Goal: Navigation & Orientation: Find specific page/section

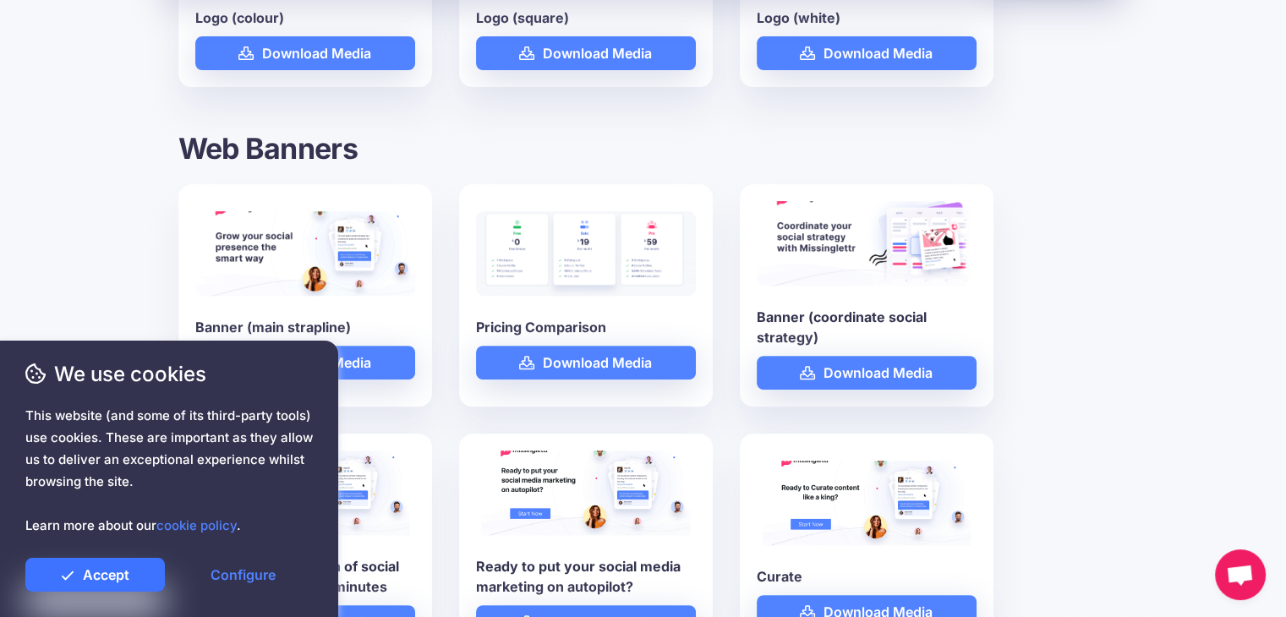
scroll to position [1014, 0]
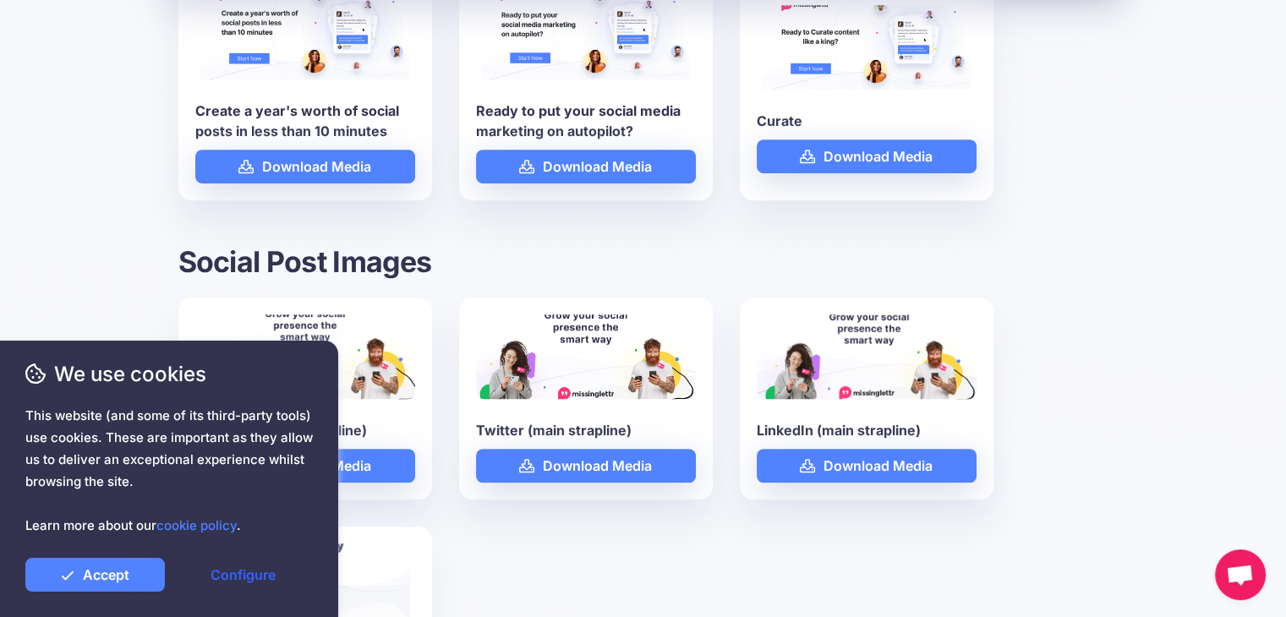
click at [262, 576] on link "Configure" at bounding box center [242, 575] width 139 height 34
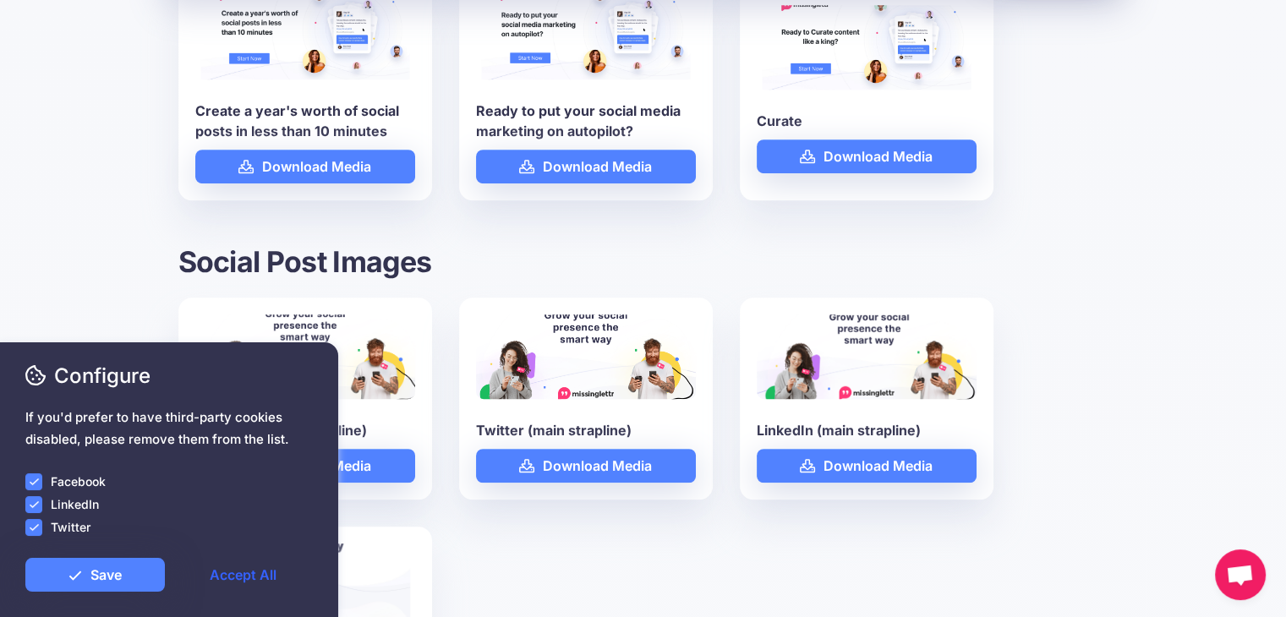
click at [232, 577] on link "Accept All" at bounding box center [242, 575] width 139 height 34
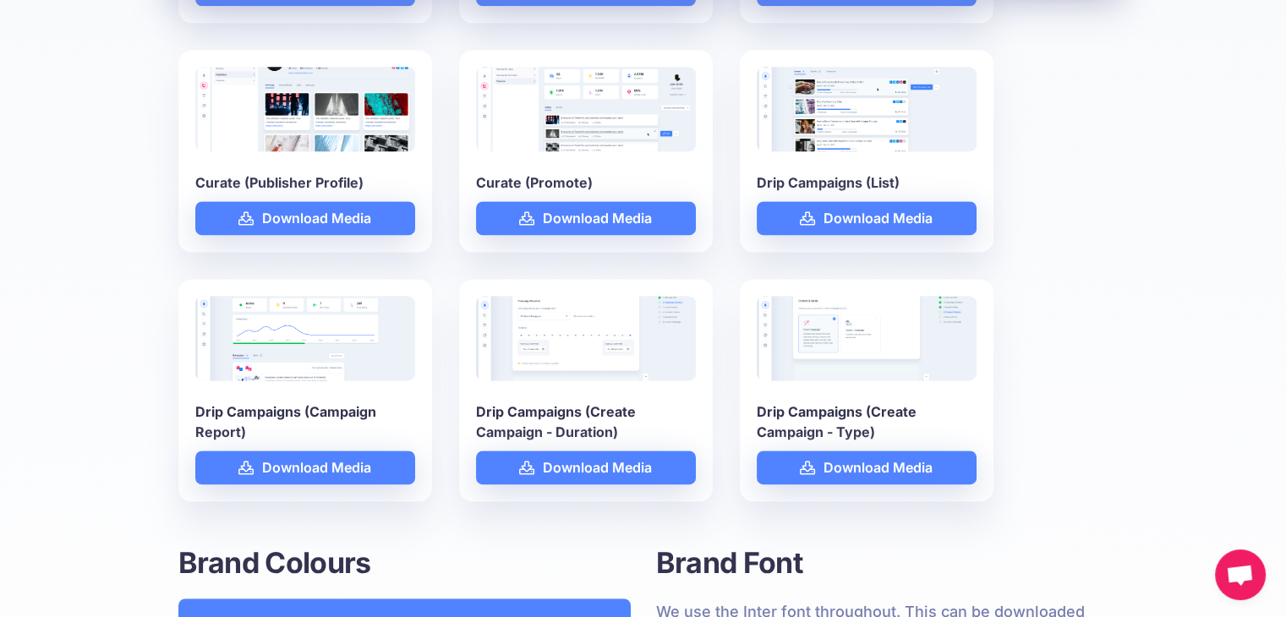
scroll to position [3171, 0]
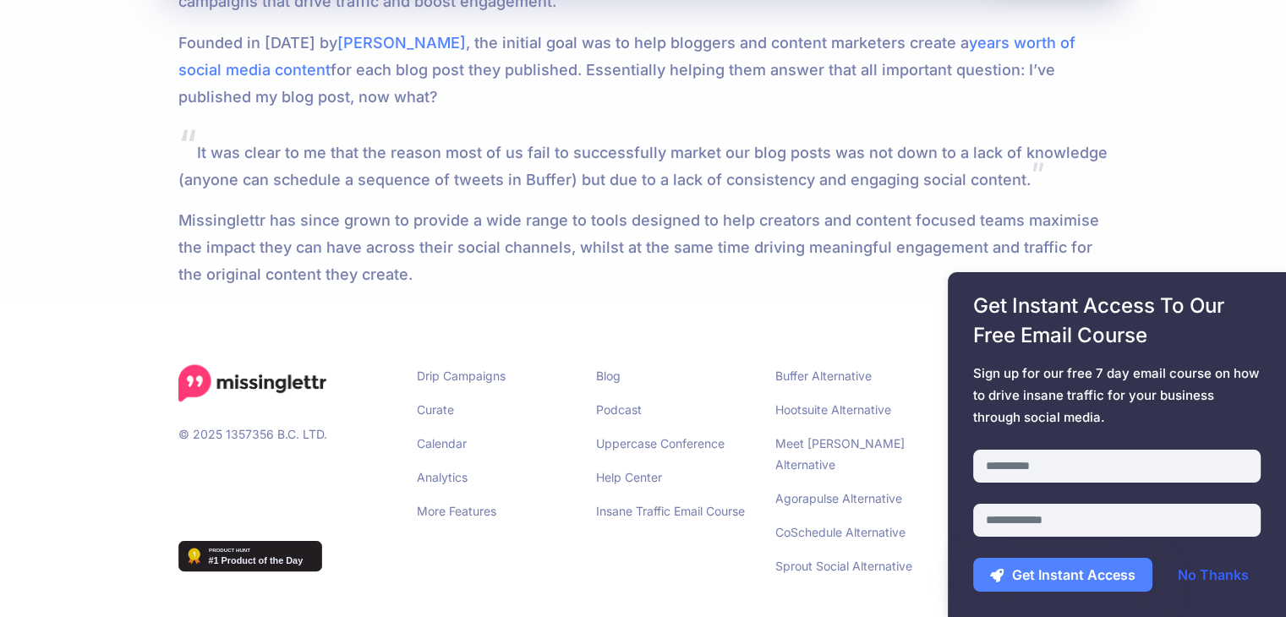
click at [1217, 573] on link "No Thanks" at bounding box center [1213, 575] width 105 height 34
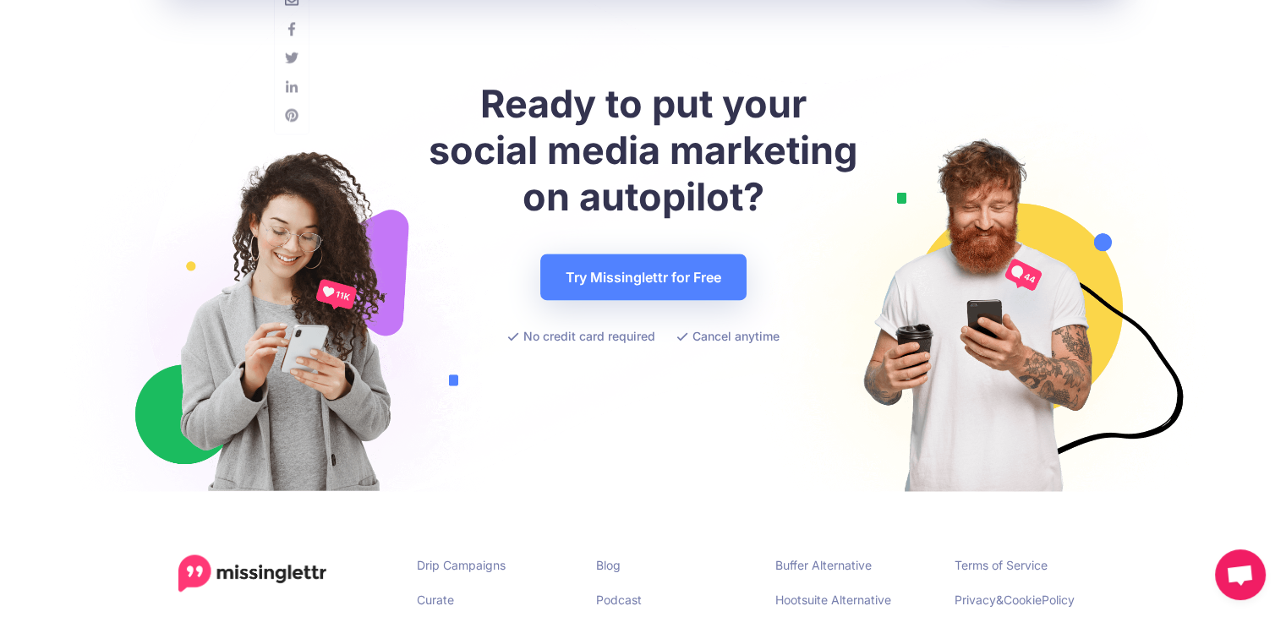
scroll to position [2779, 0]
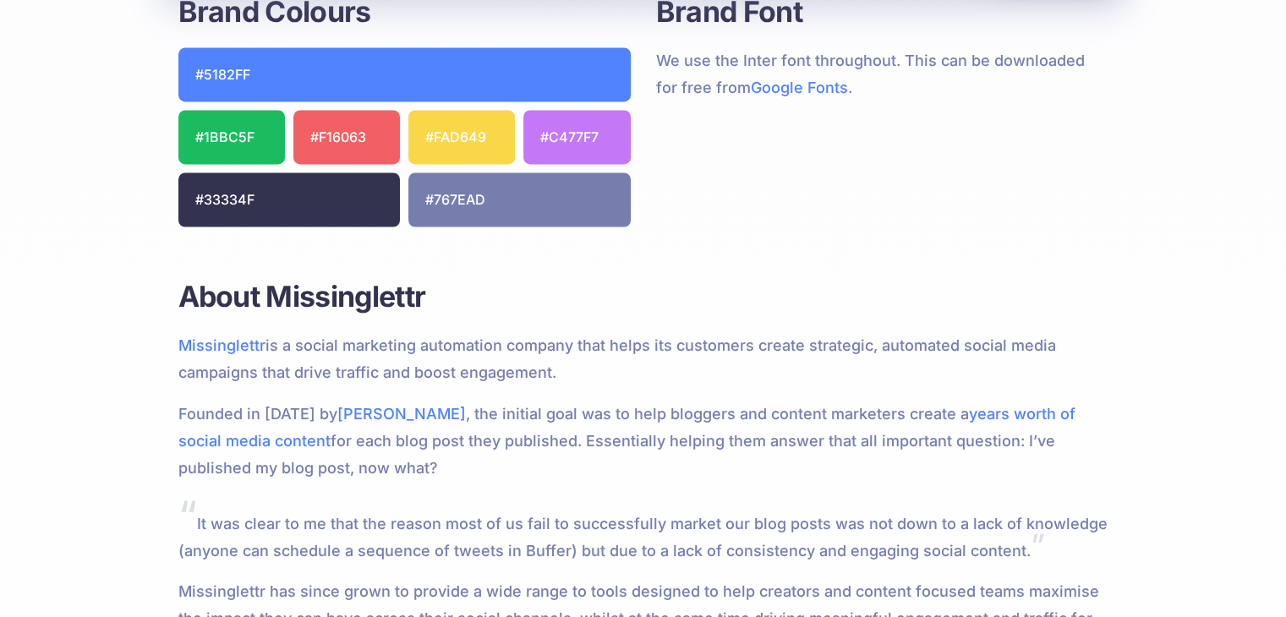
scroll to position [3171, 0]
